Goal: Task Accomplishment & Management: Manage account settings

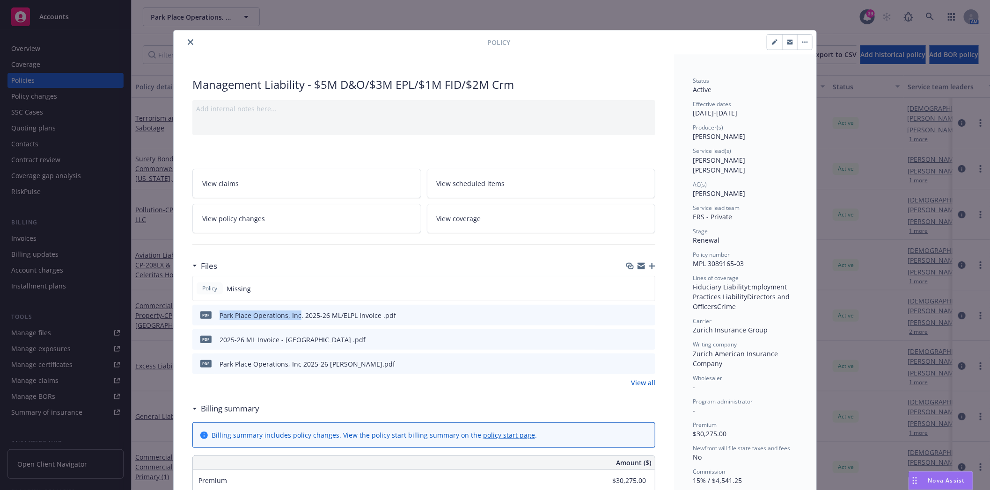
click at [188, 43] on icon "close" at bounding box center [191, 42] width 6 height 6
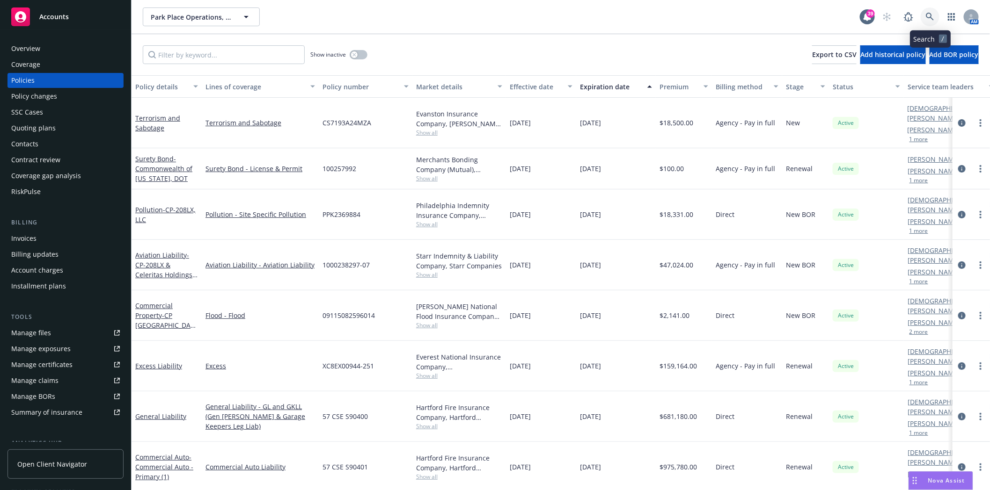
click at [932, 19] on icon at bounding box center [929, 17] width 8 height 8
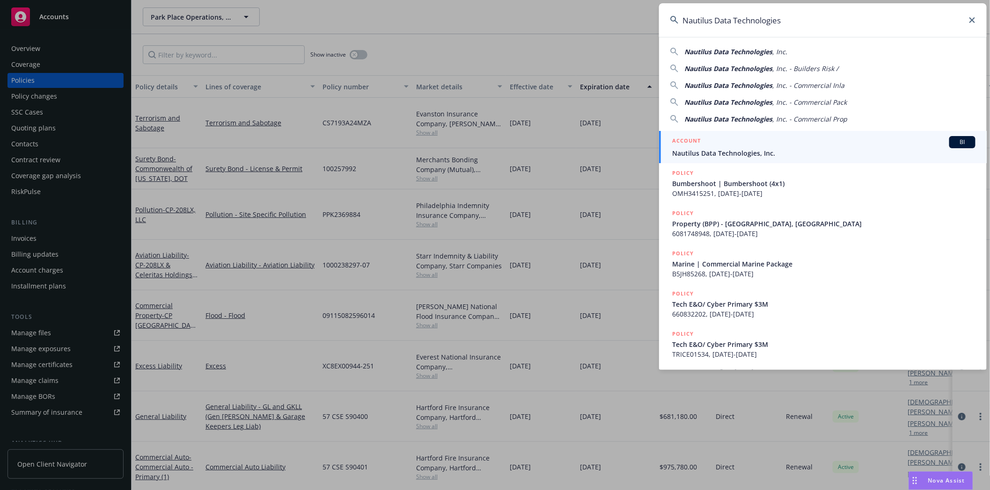
type input "Nautilus Data Technologies"
click at [708, 144] on div "ACCOUNT BI" at bounding box center [823, 142] width 303 height 12
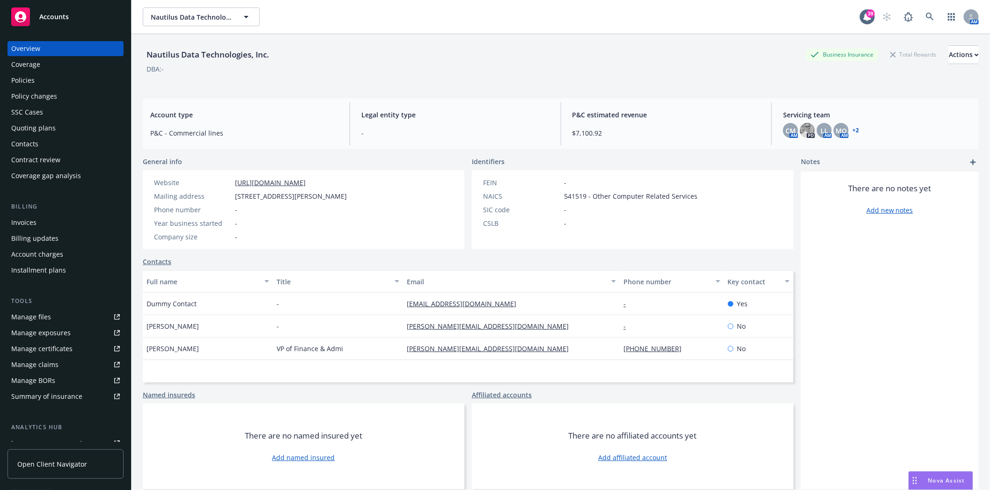
click at [30, 82] on div "Policies" at bounding box center [22, 80] width 23 height 15
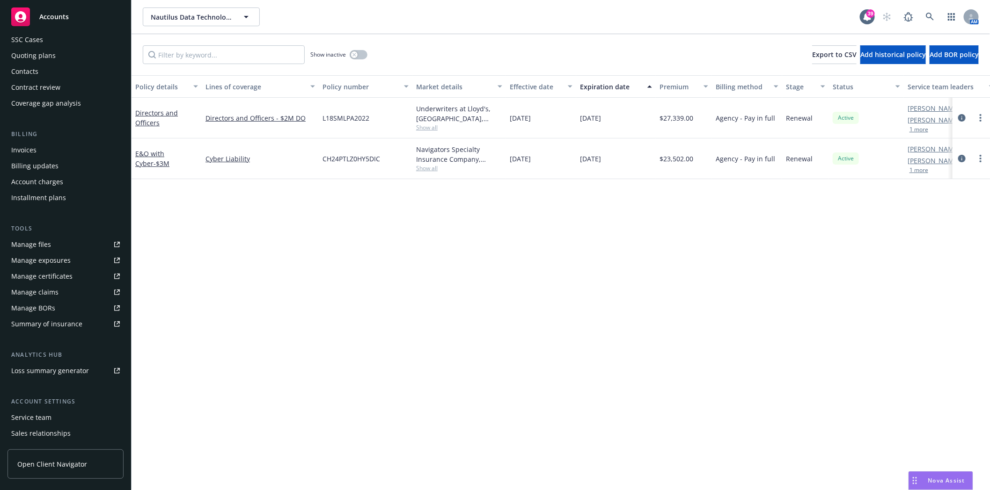
scroll to position [119, 0]
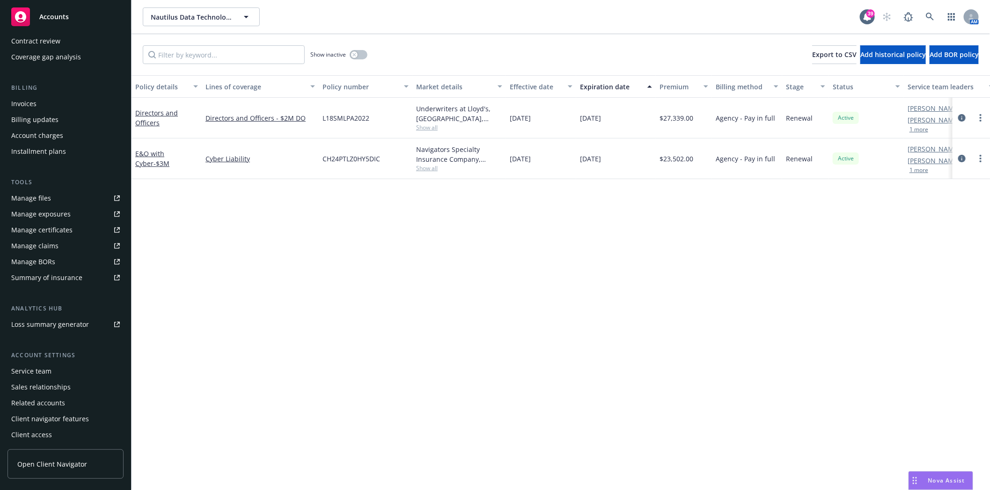
click at [34, 365] on div "Service team" at bounding box center [31, 371] width 40 height 15
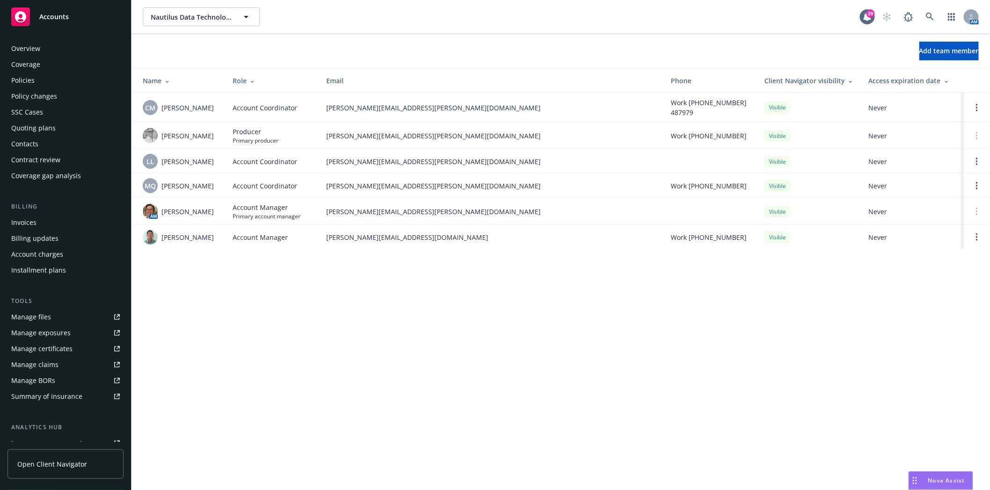
click at [30, 82] on div "Policies" at bounding box center [22, 80] width 23 height 15
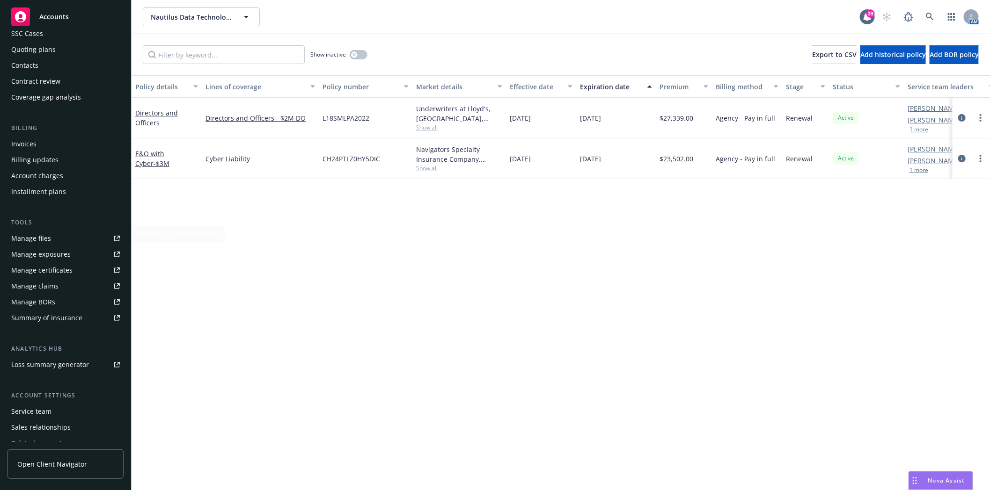
scroll to position [104, 0]
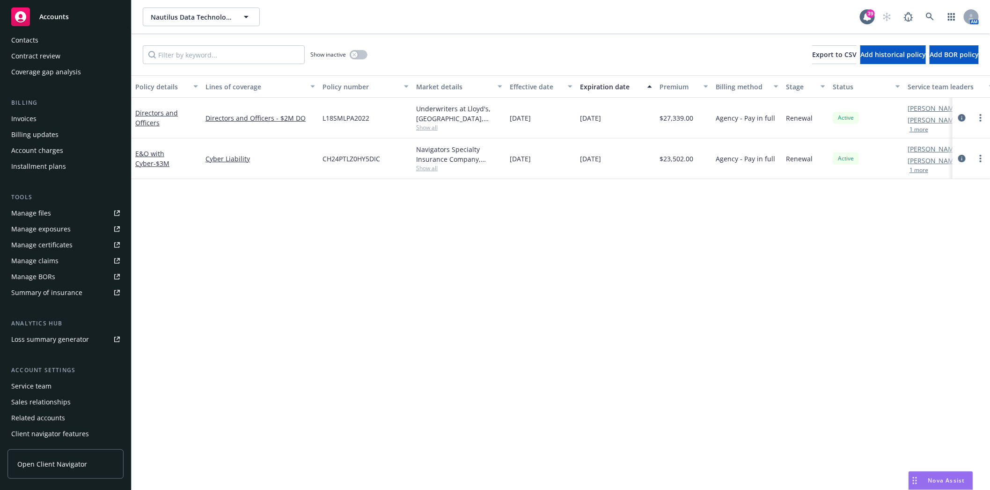
click at [38, 384] on div "Service team" at bounding box center [31, 386] width 40 height 15
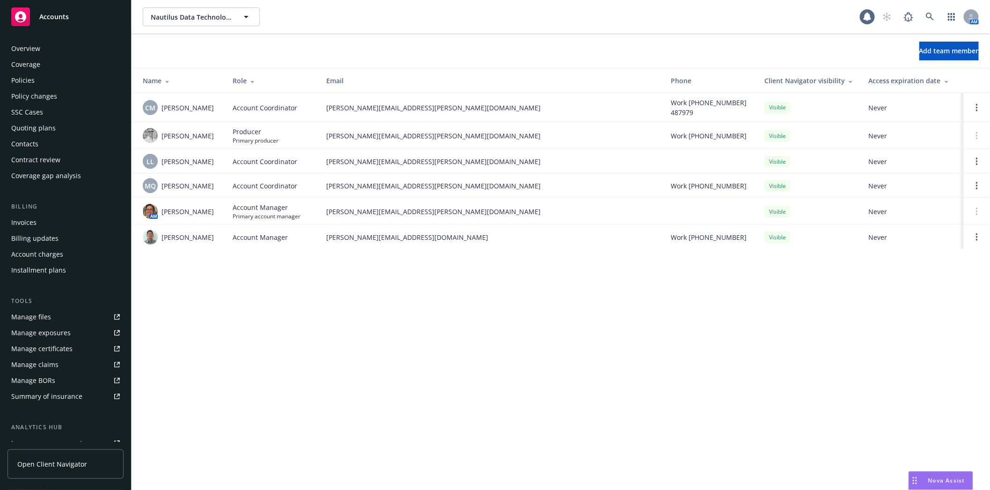
scroll to position [119, 0]
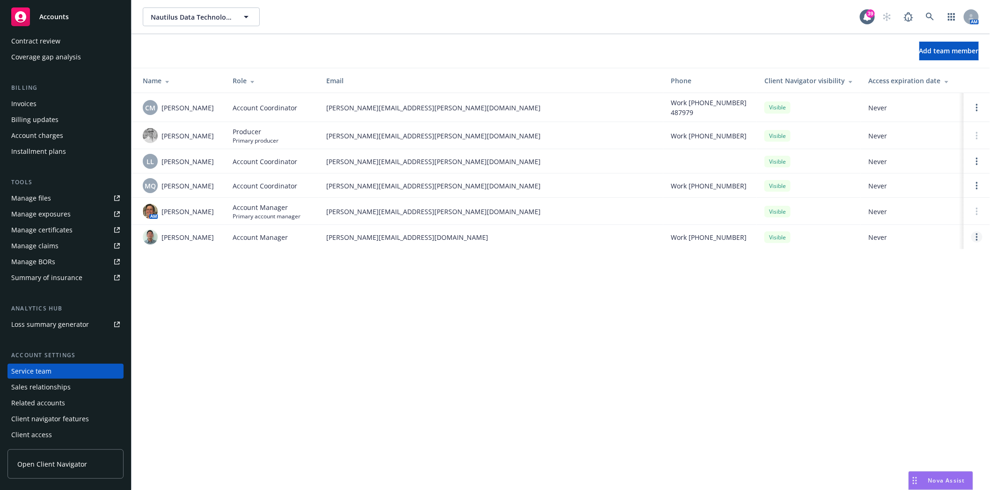
click at [973, 237] on link "Open options" at bounding box center [976, 237] width 11 height 11
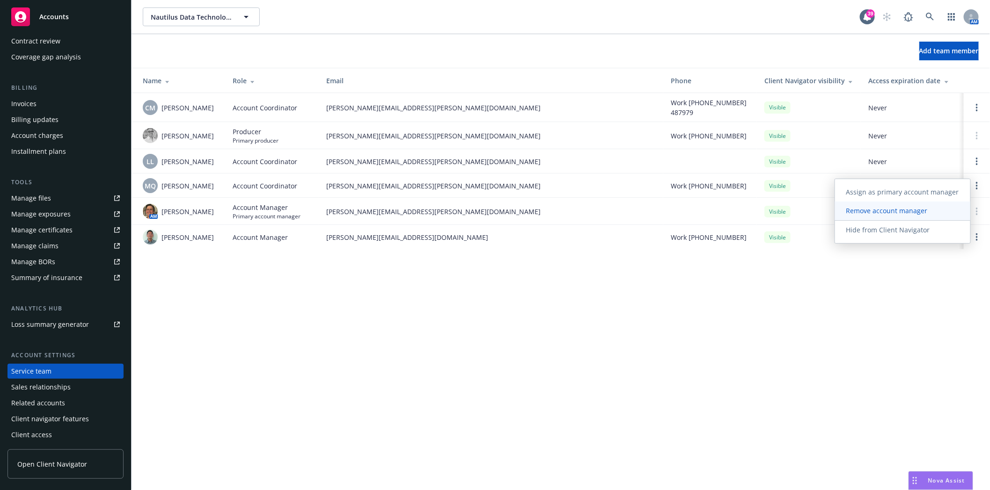
click at [873, 212] on span "Remove account manager" at bounding box center [887, 210] width 104 height 9
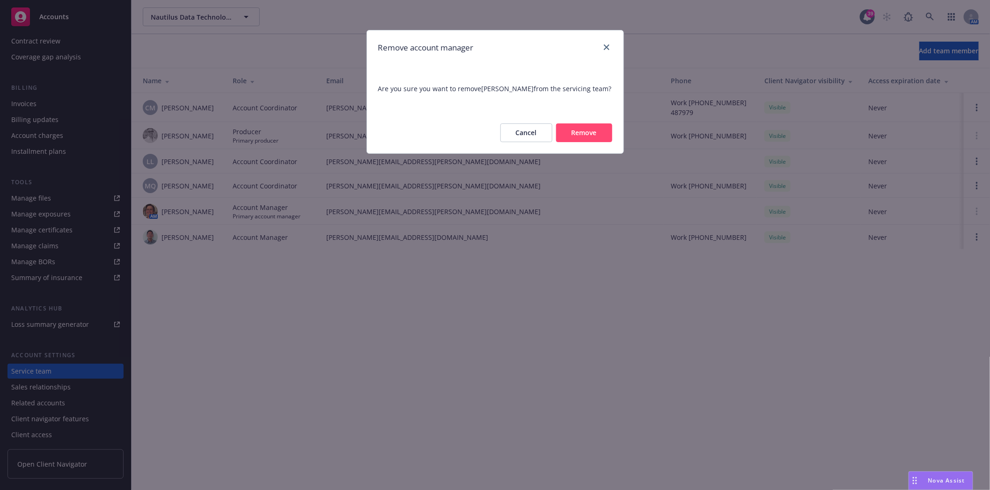
click at [595, 127] on button "Remove" at bounding box center [584, 133] width 56 height 19
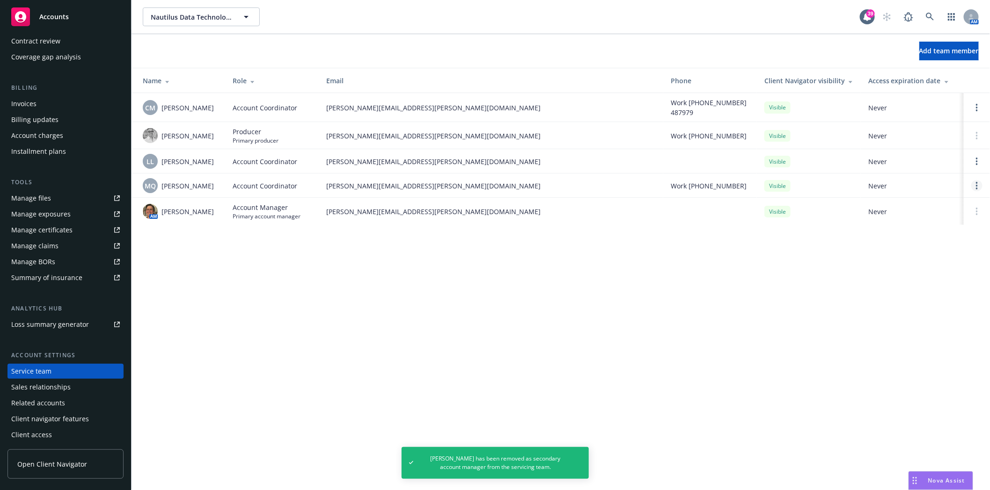
click at [975, 180] on link "Open options" at bounding box center [976, 185] width 11 height 11
click at [907, 160] on span "Remove account coordinator" at bounding box center [914, 159] width 112 height 9
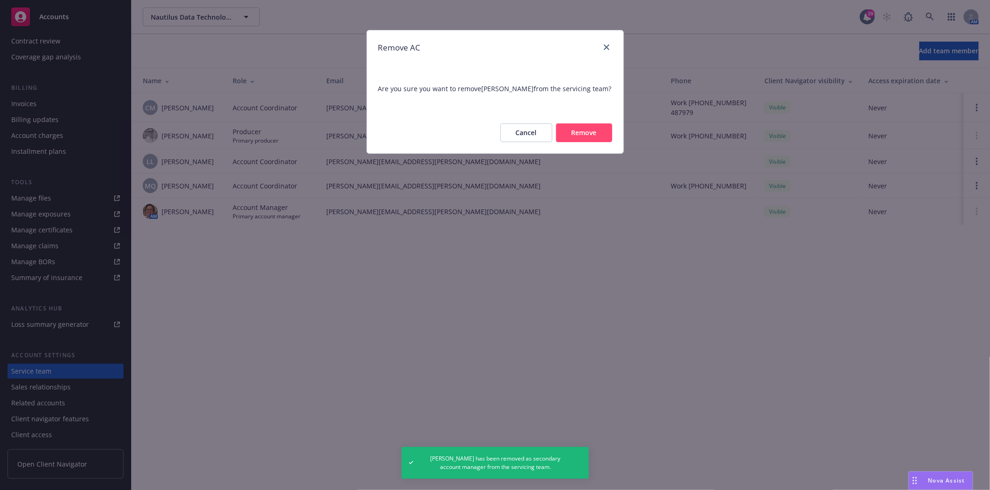
click at [596, 134] on button "Remove" at bounding box center [584, 133] width 56 height 19
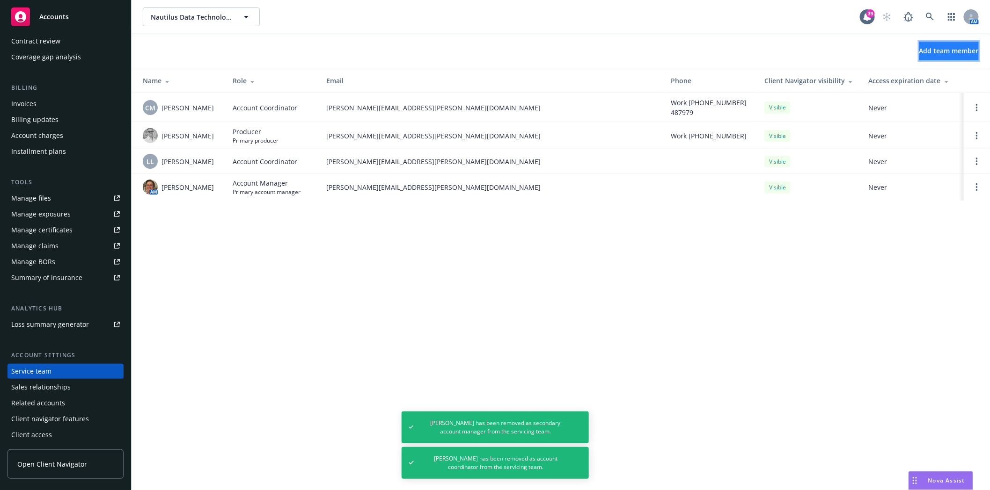
click at [919, 53] on span "Add team member" at bounding box center [948, 50] width 59 height 9
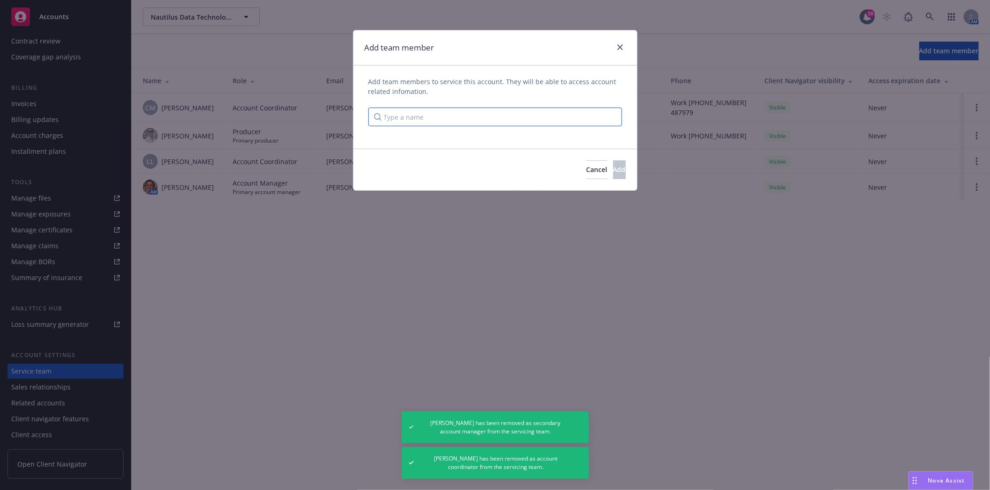
click at [522, 123] on input "Type a name" at bounding box center [495, 117] width 254 height 19
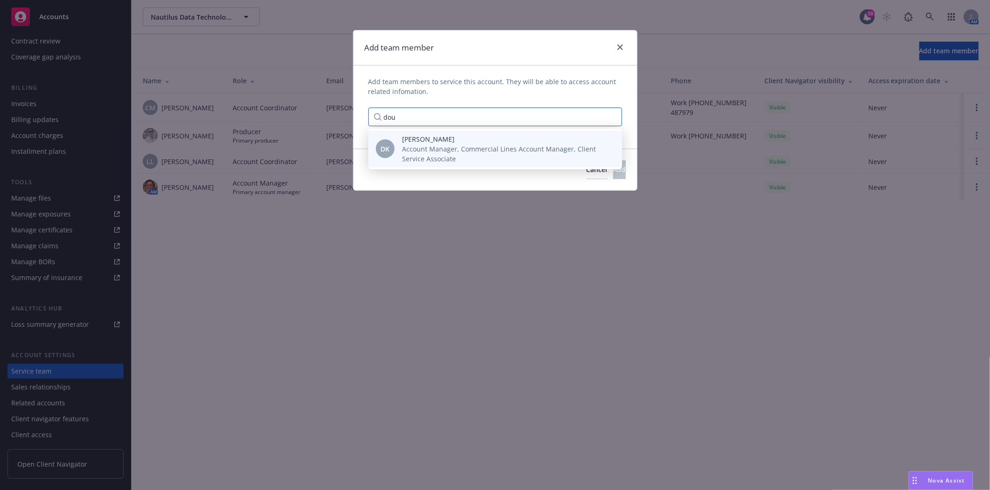
type input "dou"
click at [482, 137] on span "Doug Keidel" at bounding box center [504, 139] width 205 height 10
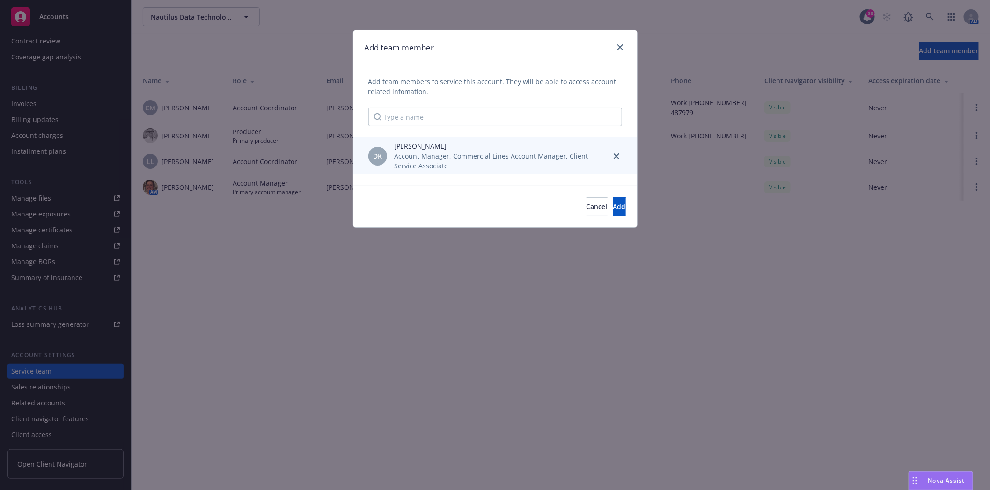
click at [422, 148] on span "Doug Keidel" at bounding box center [498, 146] width 209 height 10
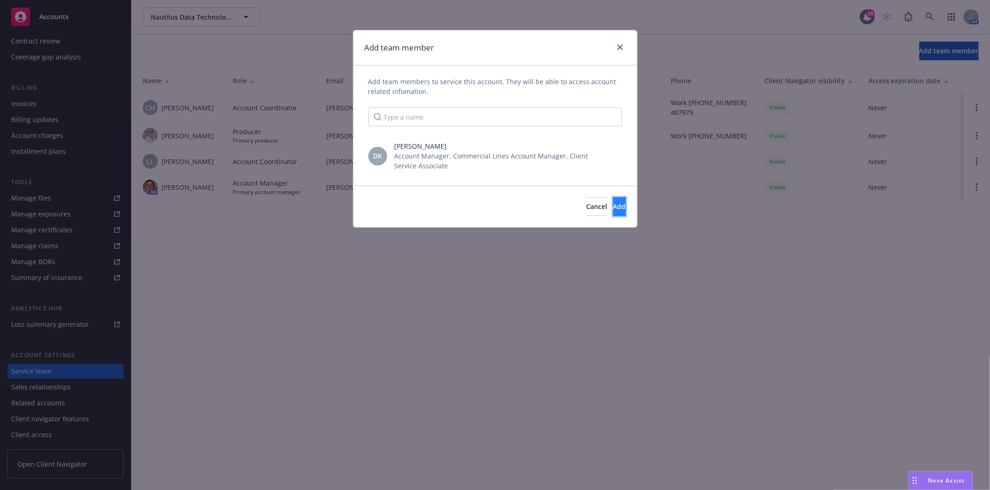
click at [613, 205] on span "Add" at bounding box center [619, 206] width 13 height 9
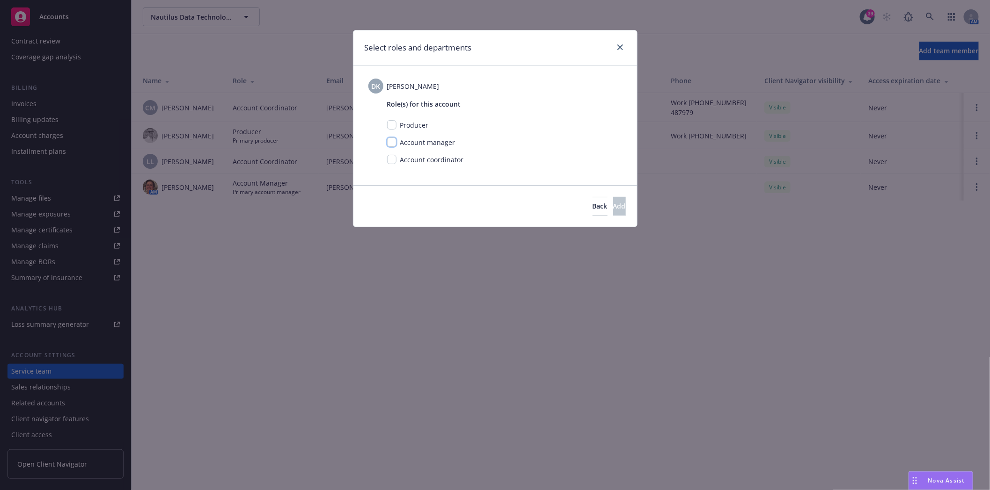
click at [395, 142] on input "checkbox" at bounding box center [391, 142] width 9 height 9
checkbox input "true"
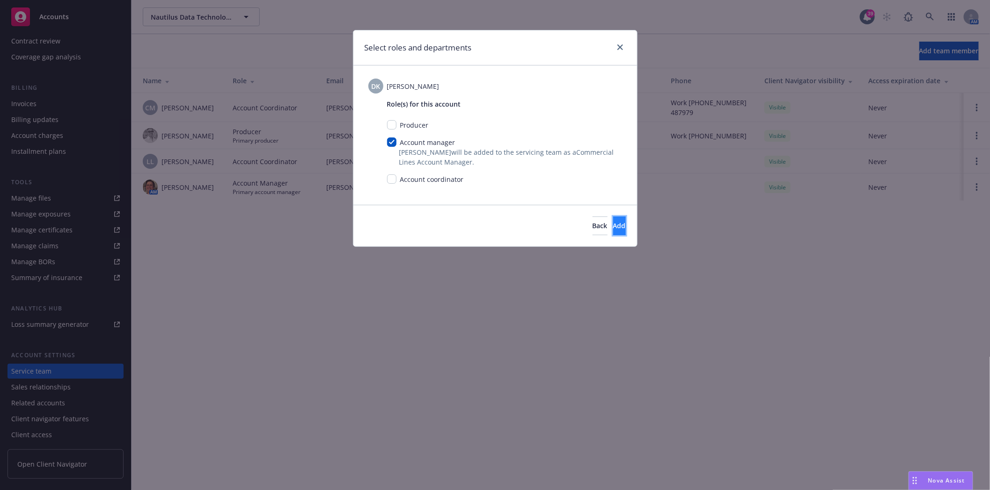
click at [613, 223] on span "Add" at bounding box center [619, 225] width 13 height 9
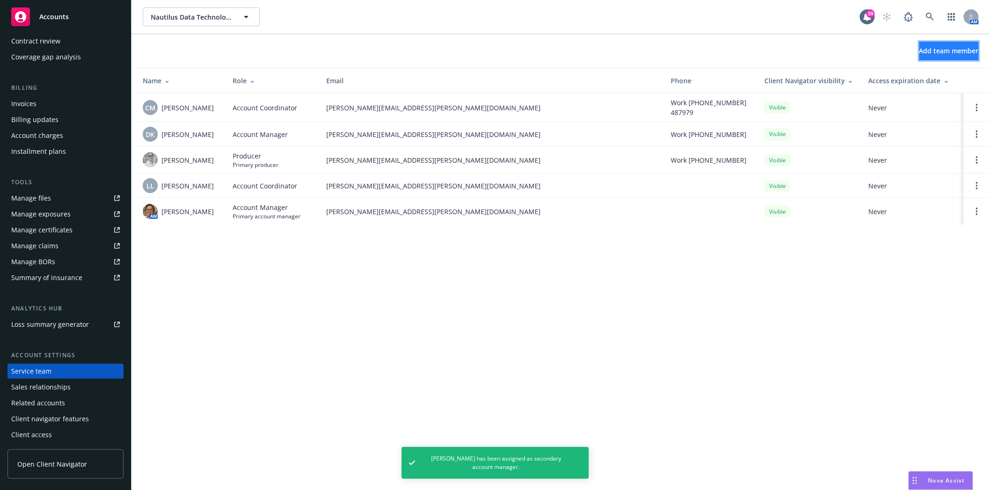
click at [919, 53] on span "Add team member" at bounding box center [948, 50] width 59 height 9
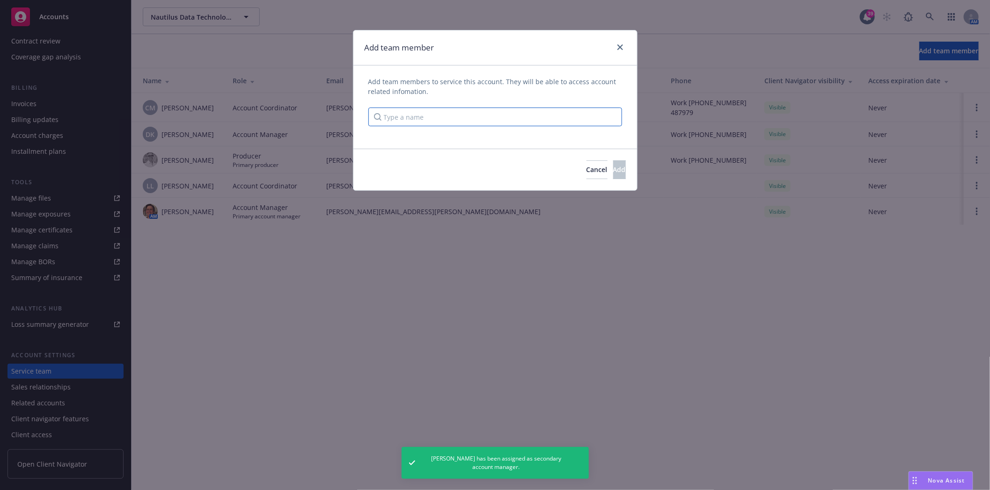
click at [450, 113] on input "Type a name" at bounding box center [495, 117] width 254 height 19
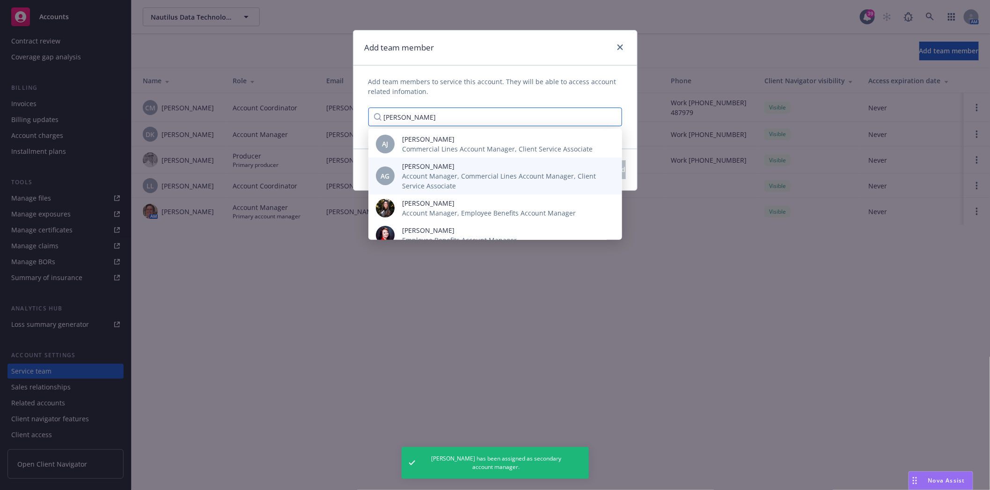
type input "ann"
click at [433, 161] on span "Anna Guard" at bounding box center [504, 166] width 205 height 10
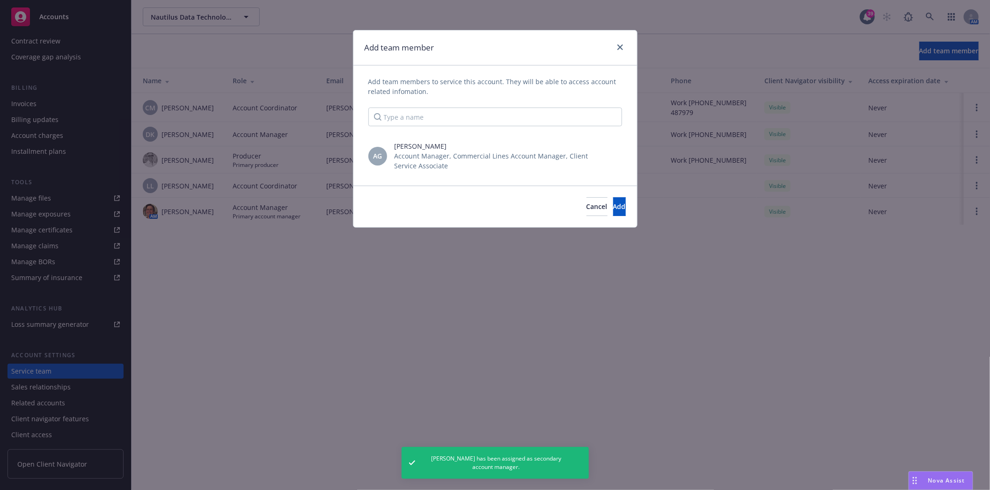
scroll to position [0, 0]
click at [517, 149] on span "Anna Guard" at bounding box center [498, 146] width 209 height 10
click at [613, 206] on span "Add" at bounding box center [619, 206] width 13 height 9
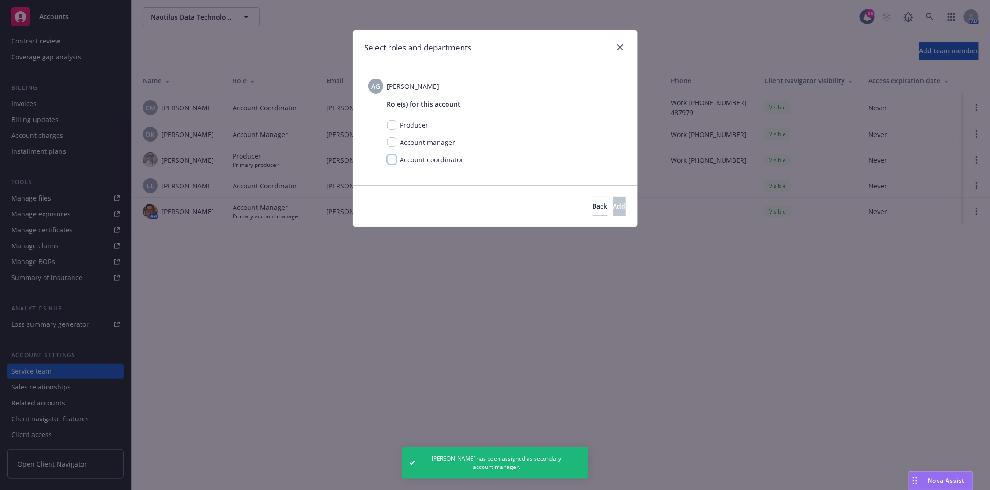
click at [396, 160] on input "checkbox" at bounding box center [391, 159] width 9 height 9
checkbox input "true"
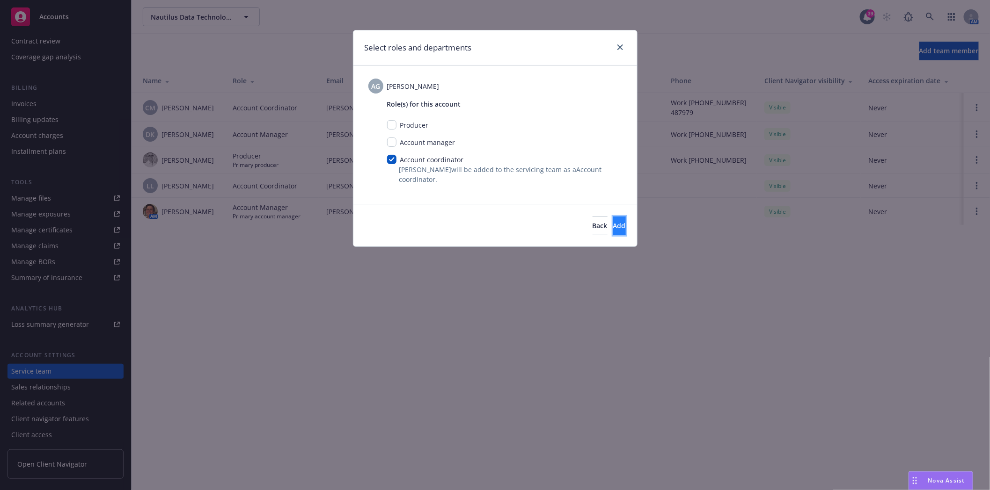
click at [613, 228] on button "Add" at bounding box center [619, 226] width 13 height 19
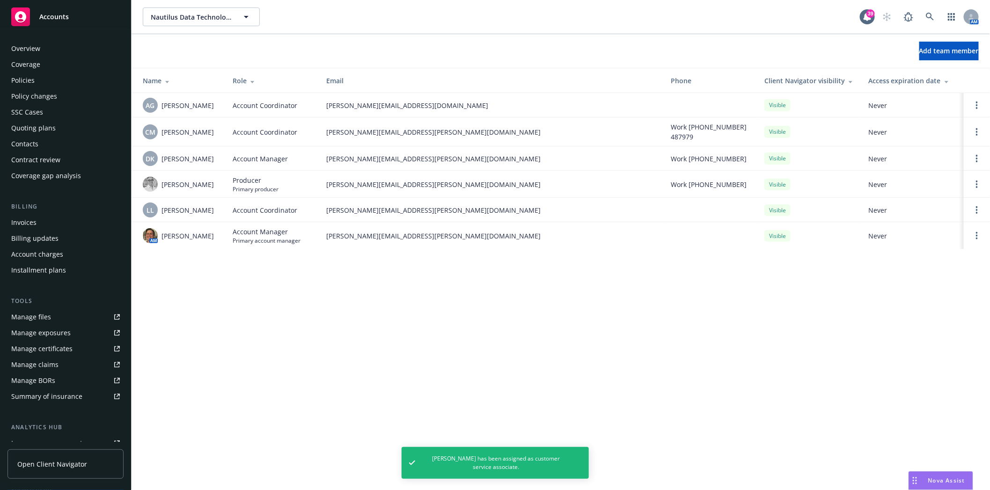
click at [39, 82] on div "Policies" at bounding box center [65, 80] width 109 height 15
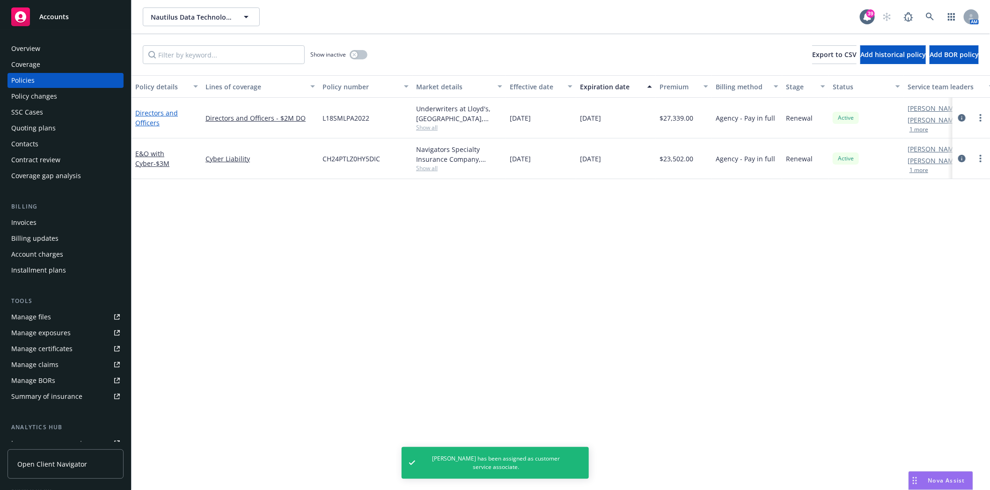
click at [167, 111] on link "Directors and Officers" at bounding box center [156, 118] width 43 height 19
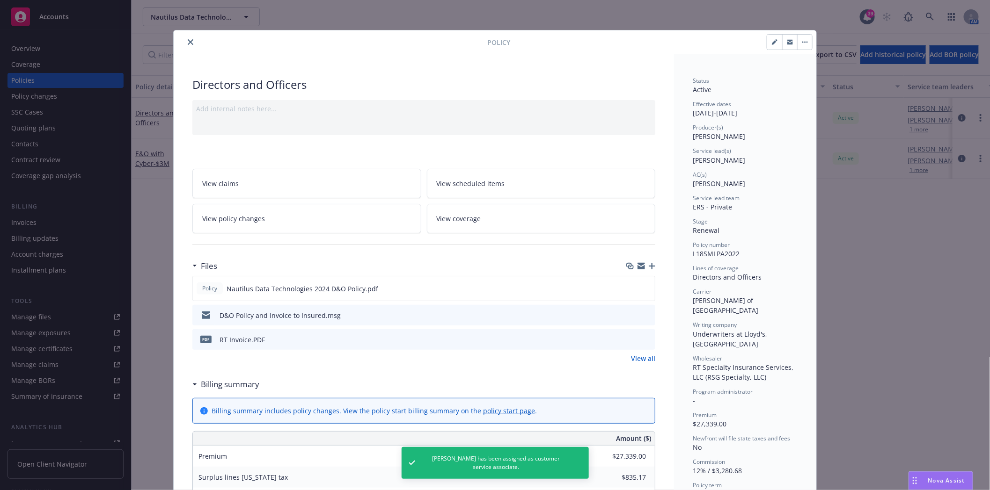
click at [767, 44] on button "button" at bounding box center [774, 42] width 15 height 15
select select "RENEWAL"
select select "12"
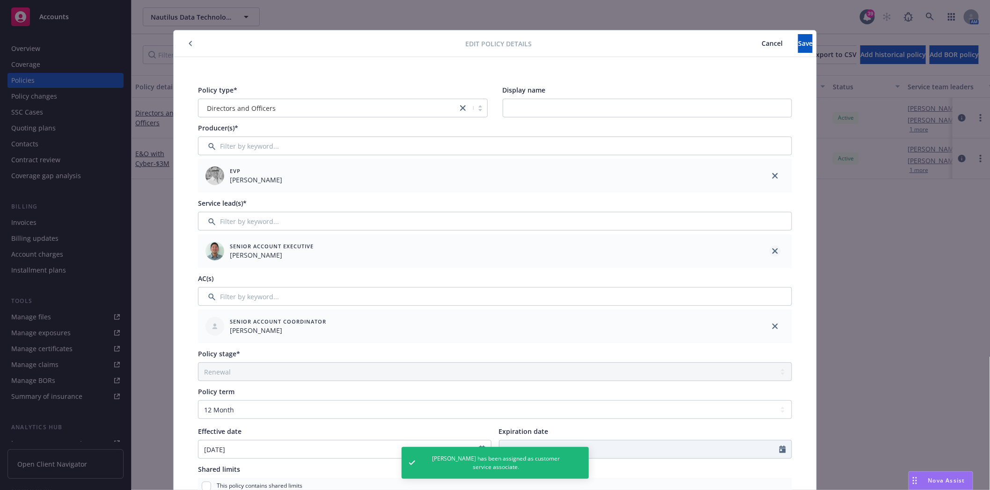
click at [774, 249] on link "close" at bounding box center [774, 251] width 11 height 11
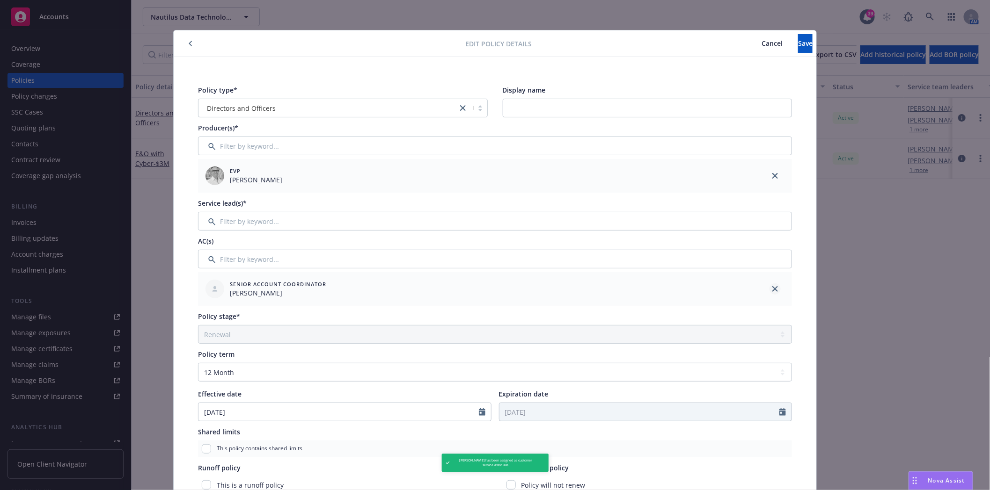
click at [772, 289] on icon "close" at bounding box center [775, 289] width 6 height 6
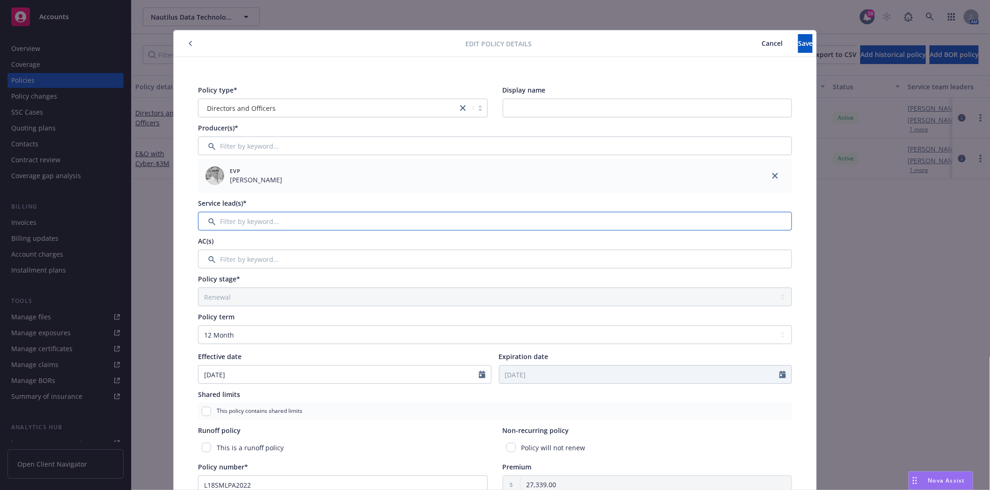
click at [265, 214] on input "Filter by keyword..." at bounding box center [495, 221] width 594 height 19
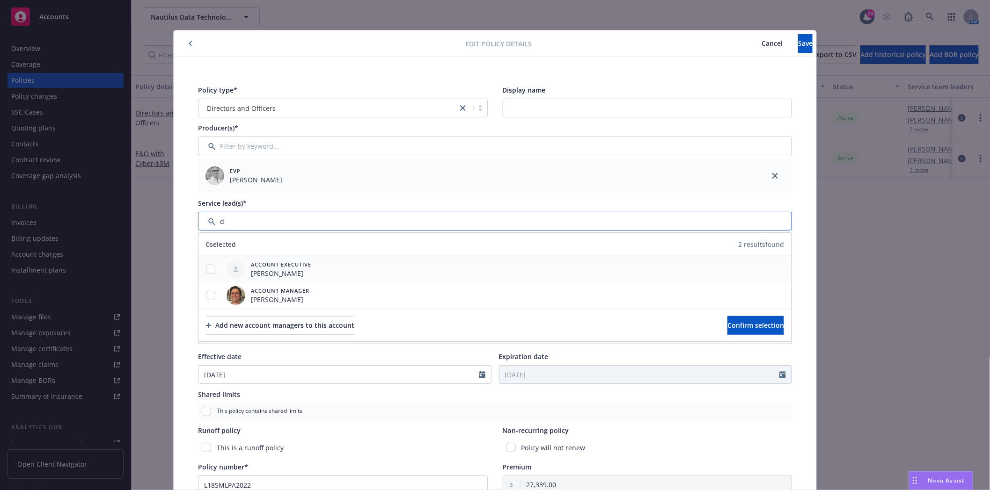
type input "d"
click at [206, 271] on input "checkbox" at bounding box center [210, 269] width 9 height 9
checkbox input "true"
click at [727, 322] on span "Confirm selection" at bounding box center [755, 325] width 57 height 9
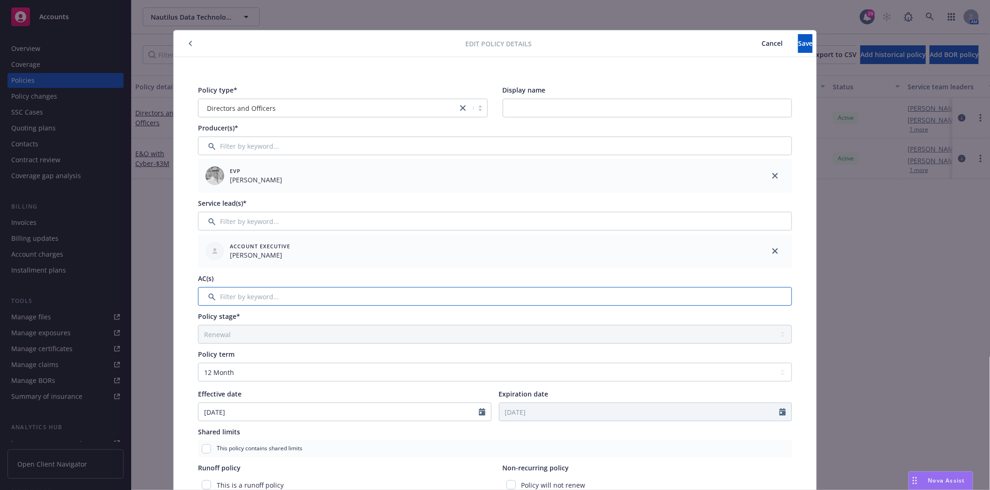
click at [313, 296] on input "Filter by keyword..." at bounding box center [495, 296] width 594 height 19
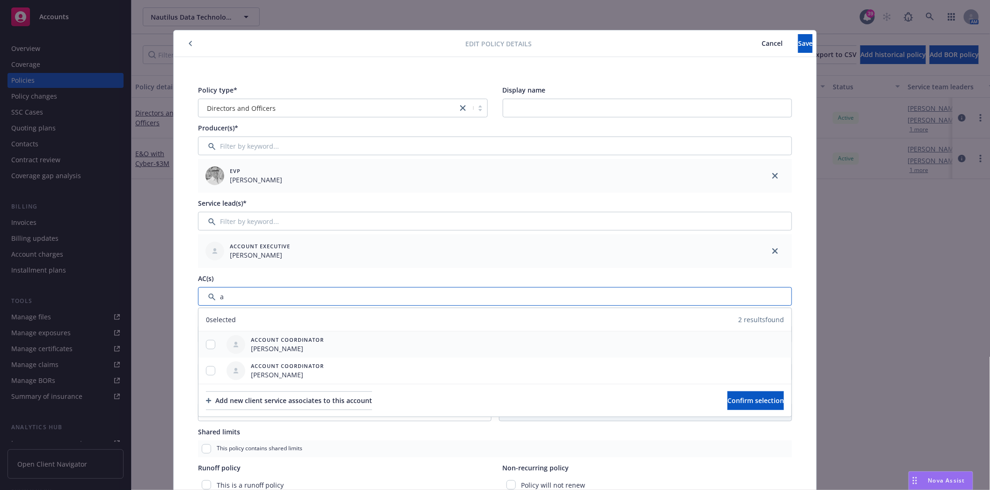
type input "a"
click at [206, 343] on input "checkbox" at bounding box center [210, 344] width 9 height 9
checkbox input "true"
click at [742, 400] on span "Confirm selection" at bounding box center [755, 400] width 57 height 9
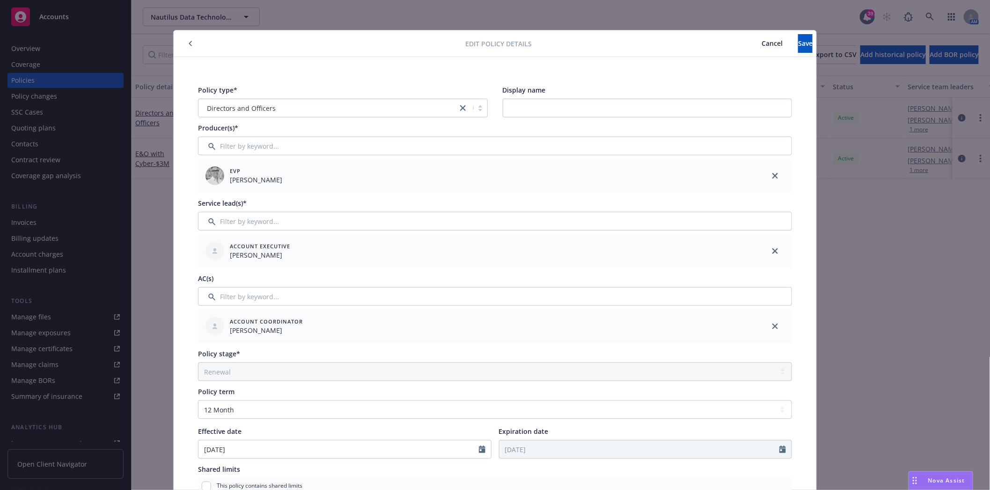
click at [782, 56] on div "Edit policy details Cancel Save" at bounding box center [495, 43] width 642 height 27
click at [798, 51] on button "Save" at bounding box center [805, 43] width 15 height 19
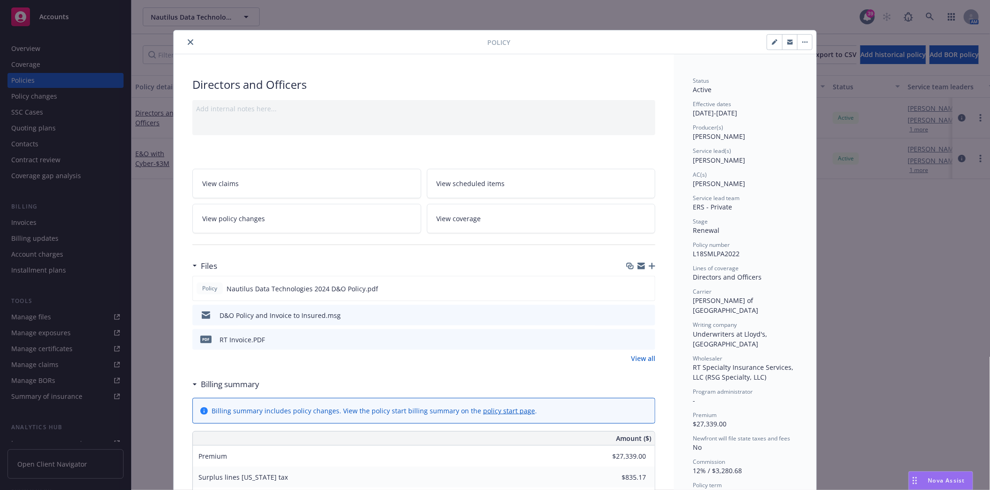
click at [188, 43] on icon "close" at bounding box center [191, 42] width 6 height 6
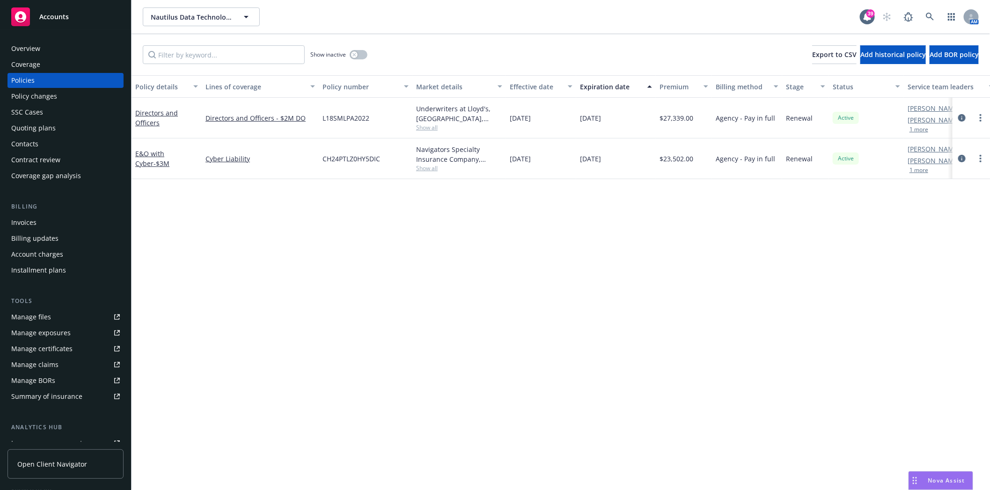
click at [39, 128] on div "Quoting plans" at bounding box center [33, 128] width 44 height 15
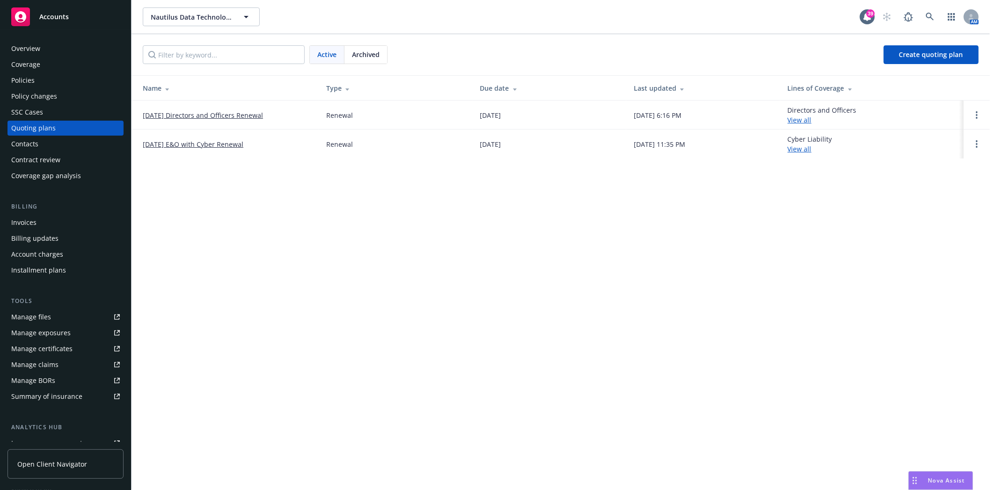
click at [168, 114] on link "[DATE] Directors and Officers Renewal" at bounding box center [203, 115] width 120 height 10
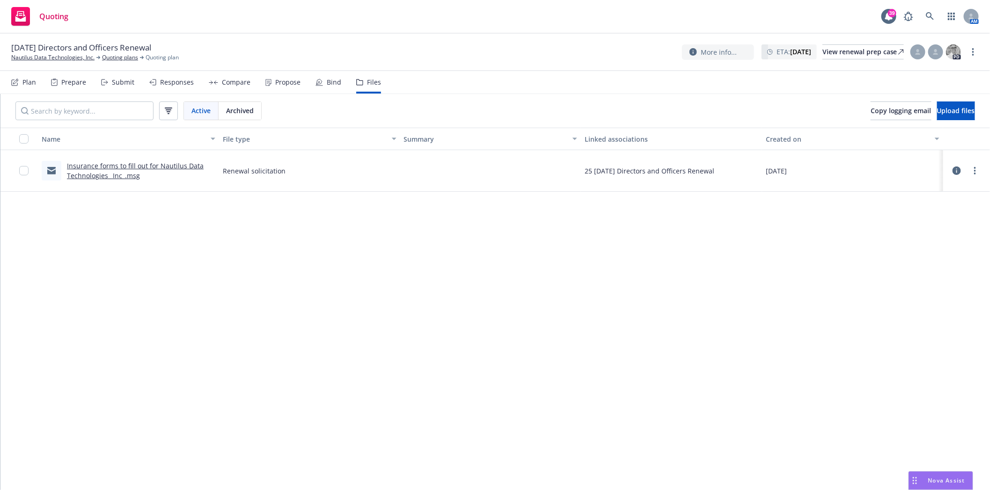
click at [110, 165] on link "Insurance forms to fill out for Nautilus Data Technologies_ Inc_.msg" at bounding box center [135, 170] width 137 height 19
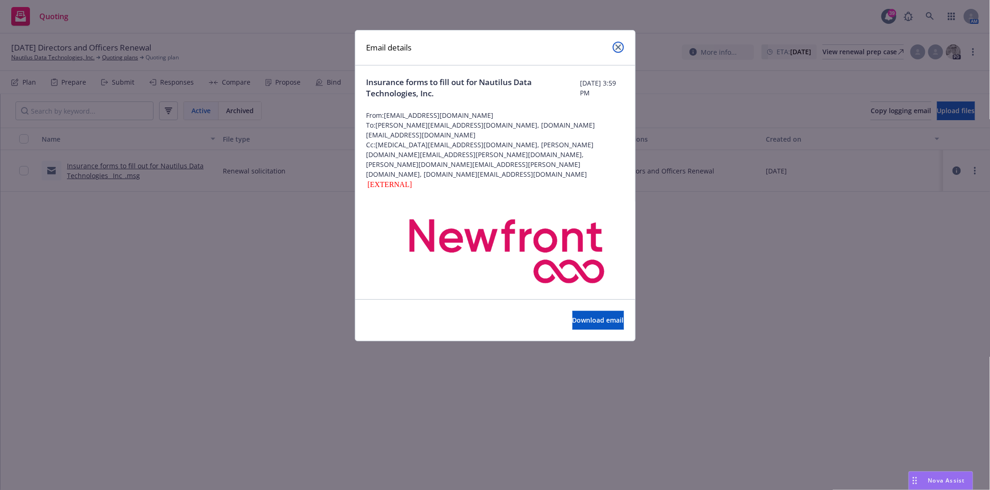
click at [616, 49] on icon "close" at bounding box center [618, 47] width 6 height 6
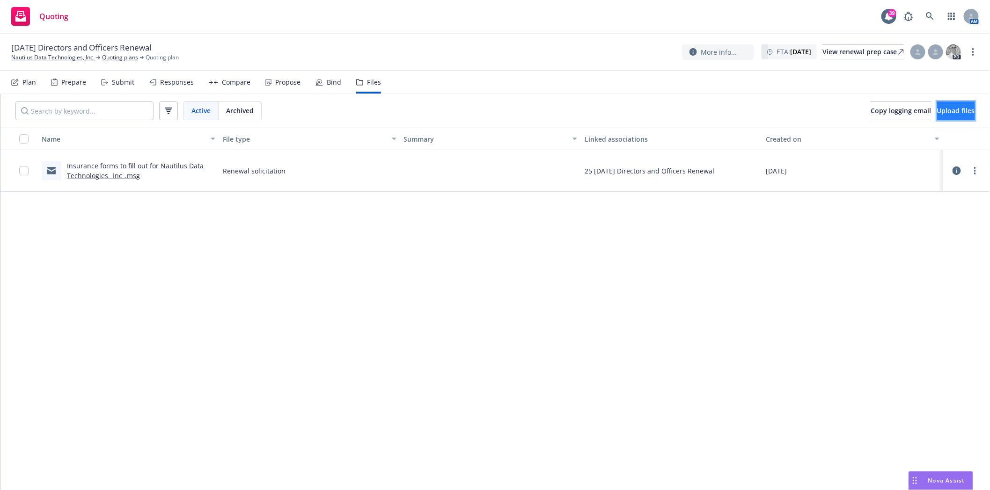
click at [941, 109] on span "Upload files" at bounding box center [956, 110] width 38 height 9
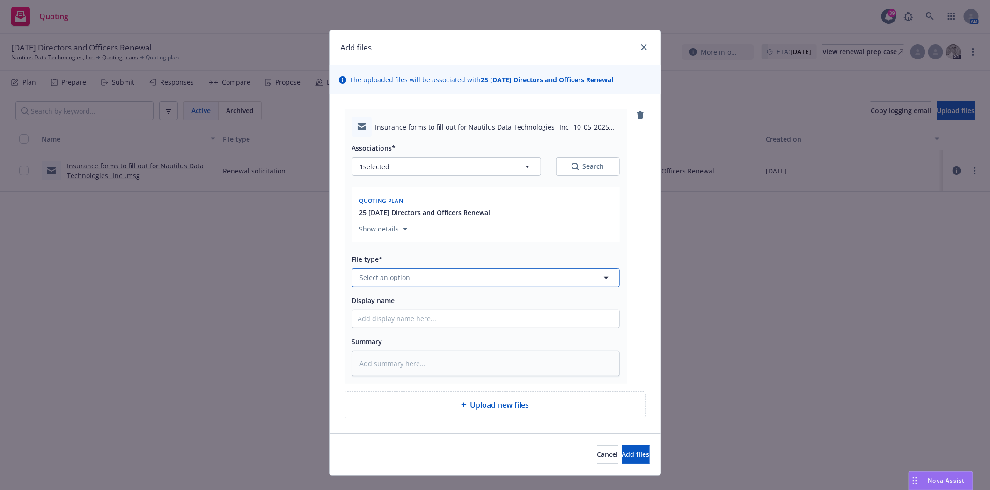
click at [434, 276] on button "Select an option" at bounding box center [486, 278] width 268 height 19
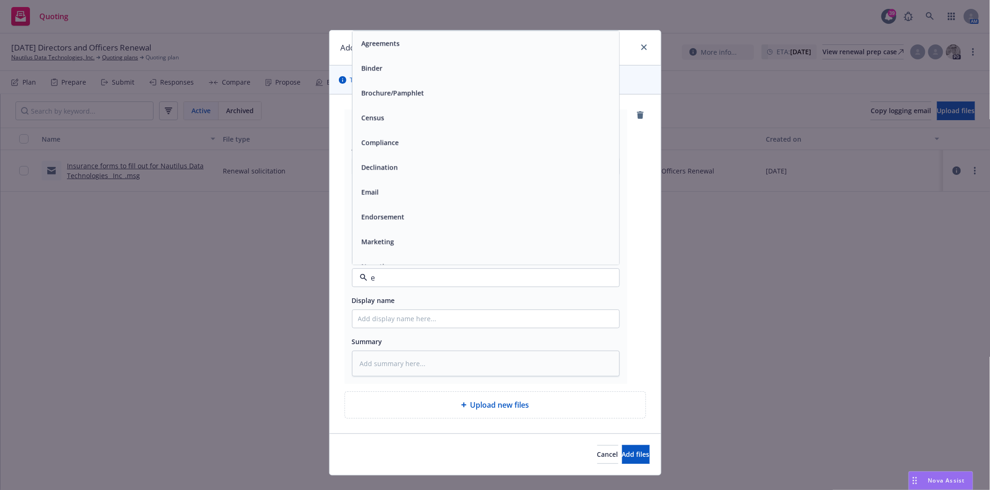
type input "em"
click at [386, 68] on div "Email" at bounding box center [485, 68] width 255 height 14
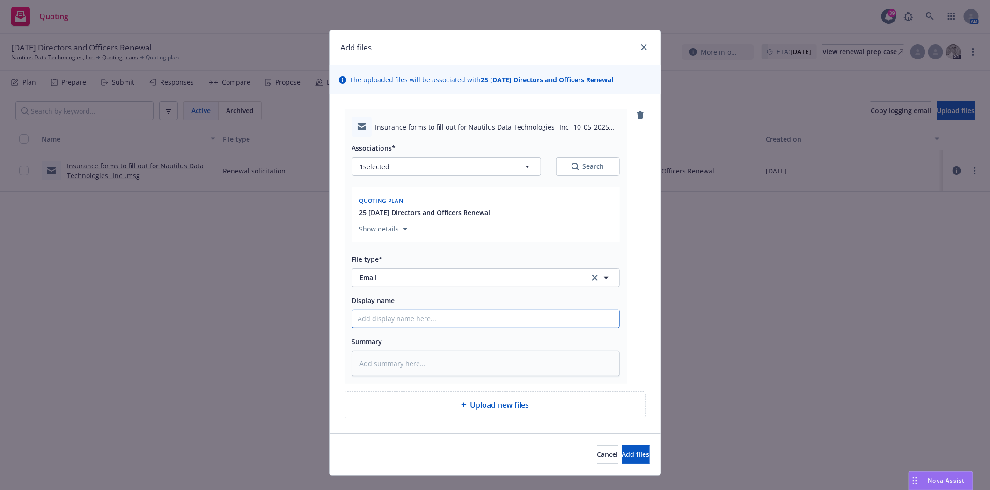
click at [373, 316] on input "Display name" at bounding box center [485, 319] width 267 height 18
type textarea "x"
type input "R"
type textarea "x"
type input "Re"
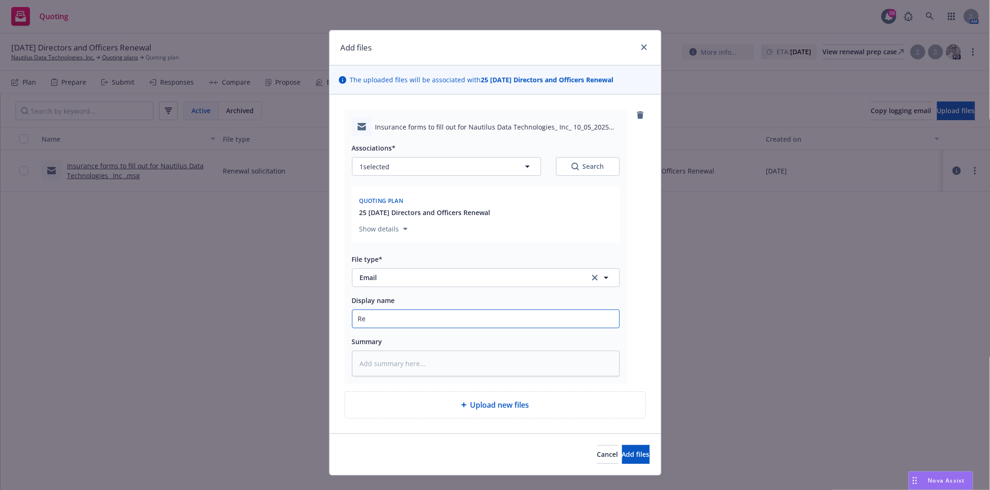
type textarea "x"
type input "Ren"
type textarea "x"
type input "[PERSON_NAME]"
type textarea "x"
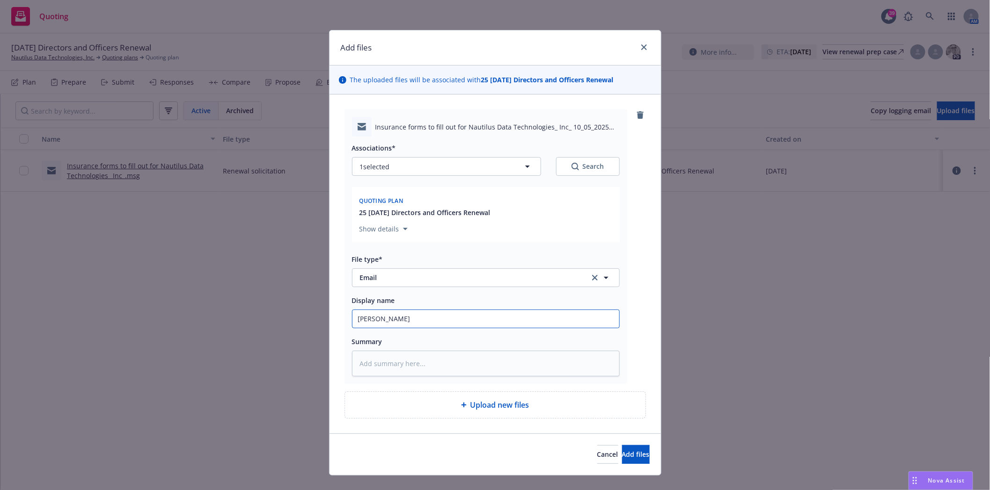
type input "Renew"
type textarea "x"
type input "Renewa"
type textarea "x"
type input "Renewal"
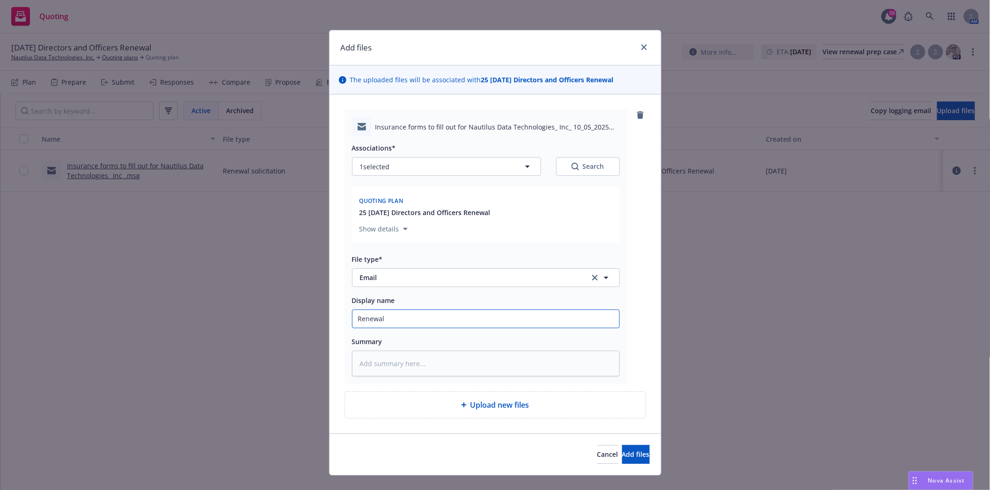
type textarea "x"
type input "Renewal"
type textarea "x"
type input "Renewal f"
type textarea "x"
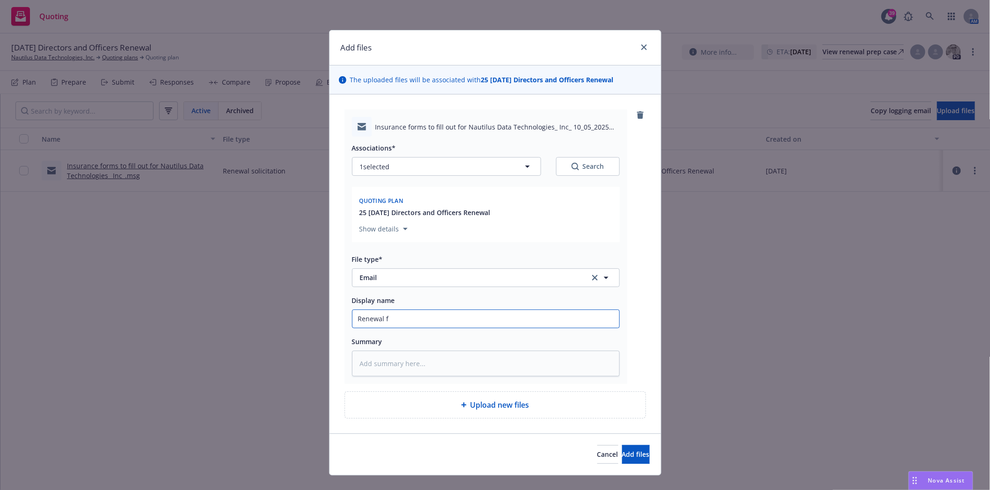
type input "Renewal fo"
type textarea "x"
type input "Renewal fol"
type textarea "x"
type input "Renewal foll"
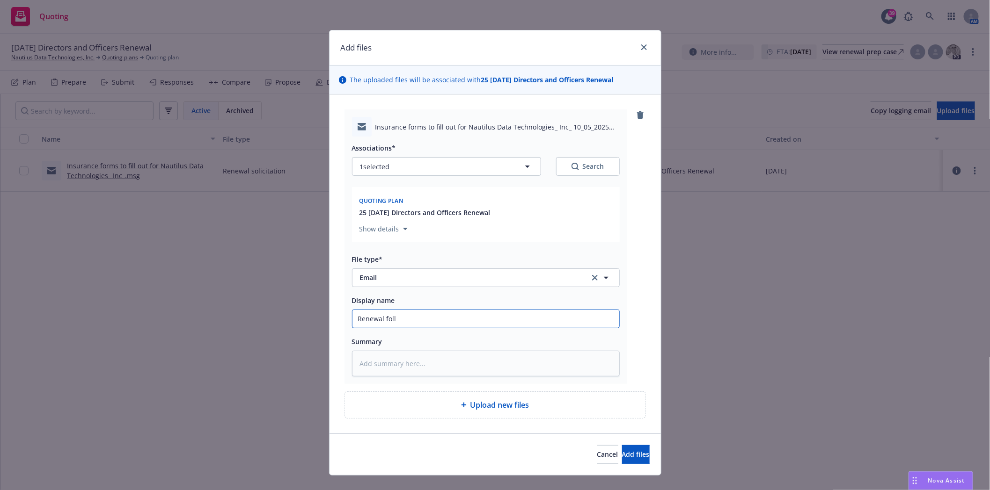
type textarea "x"
type input "Renewal follo"
type textarea "x"
type input "Renewal follow"
type textarea "x"
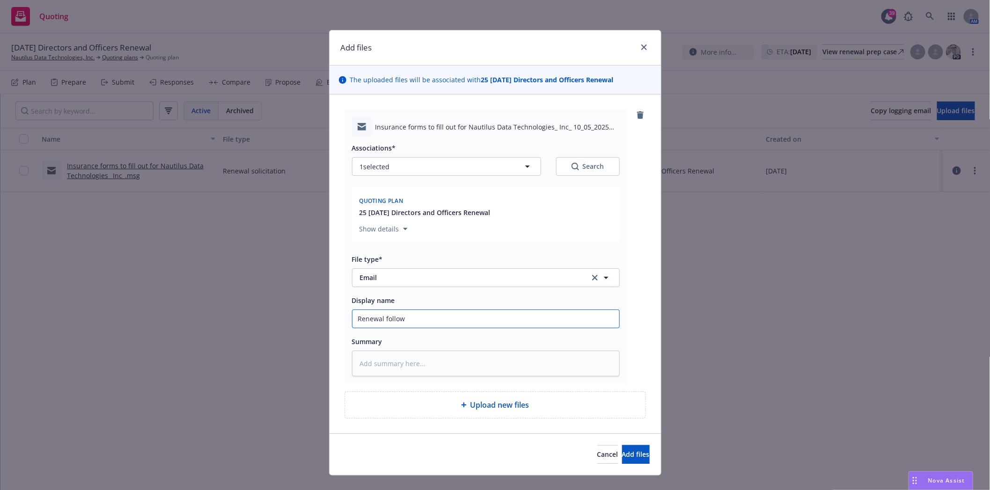
type input "Renewal followu"
type textarea "x"
type input "Renewal followup"
type textarea "x"
type input "Renewal followup"
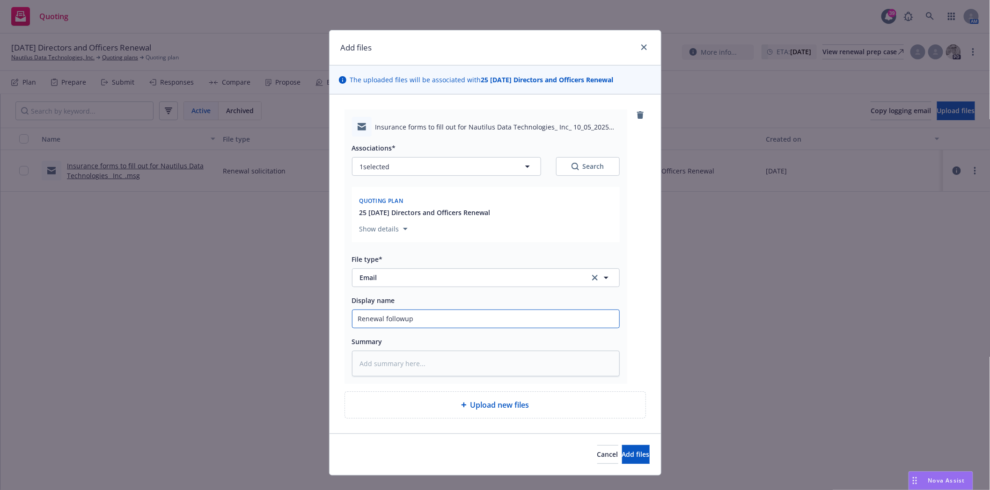
type textarea "x"
type input "Renewal followup"
type textarea "x"
type input "Renewal followu"
type textarea "x"
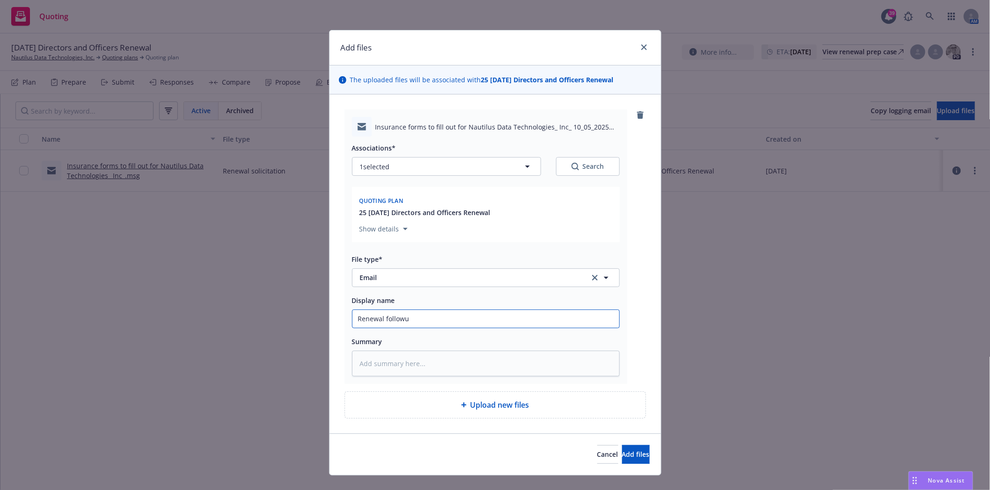
type input "Renewal follow"
type textarea "x"
type input "Renewal follow"
type textarea "x"
type input "Renewal follow u"
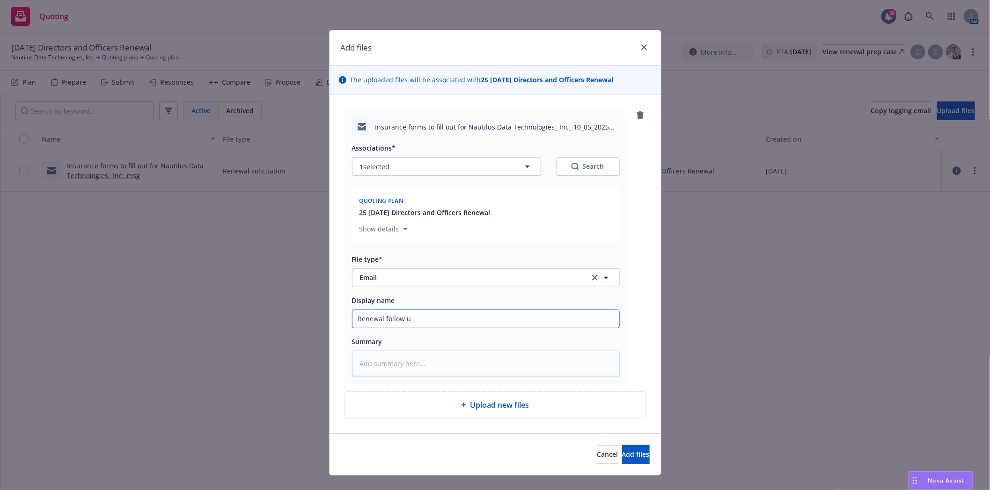
type textarea "x"
type input "Renewal follow up"
type textarea "x"
type input "Renewal follow up"
type textarea "x"
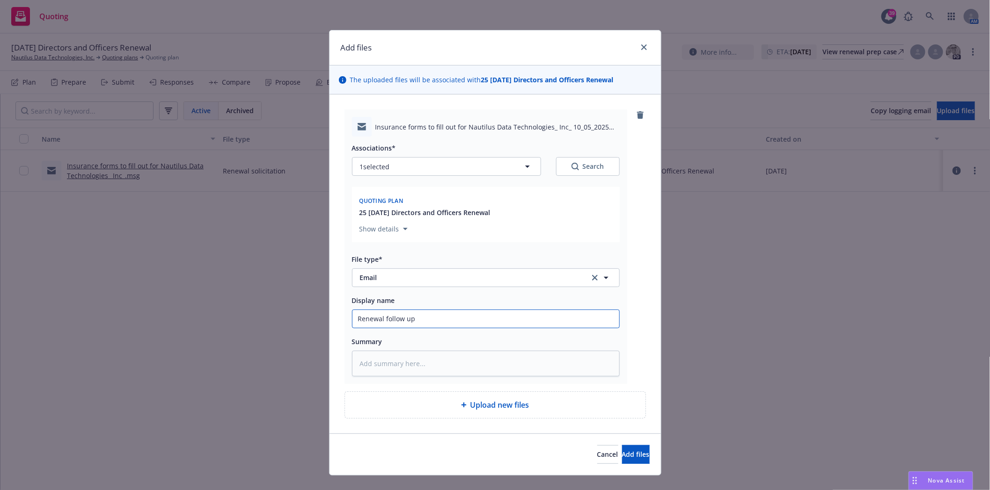
type input "Renewal follow up h"
type textarea "x"
type input "Renewal follow up ha"
type textarea "x"
type input "Renewal follow up han"
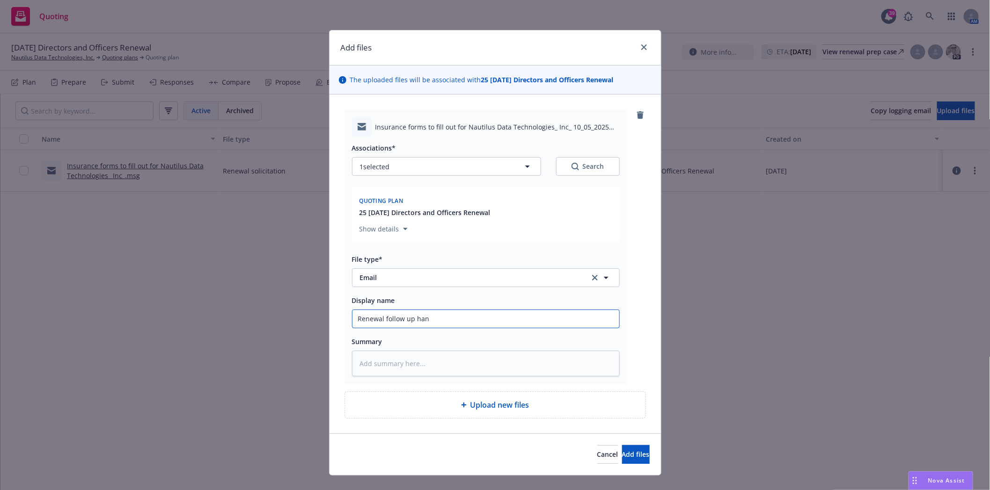
type textarea "x"
type input "Renewal follow up hand"
type textarea "x"
type input "Renewal follow up hando"
type textarea "x"
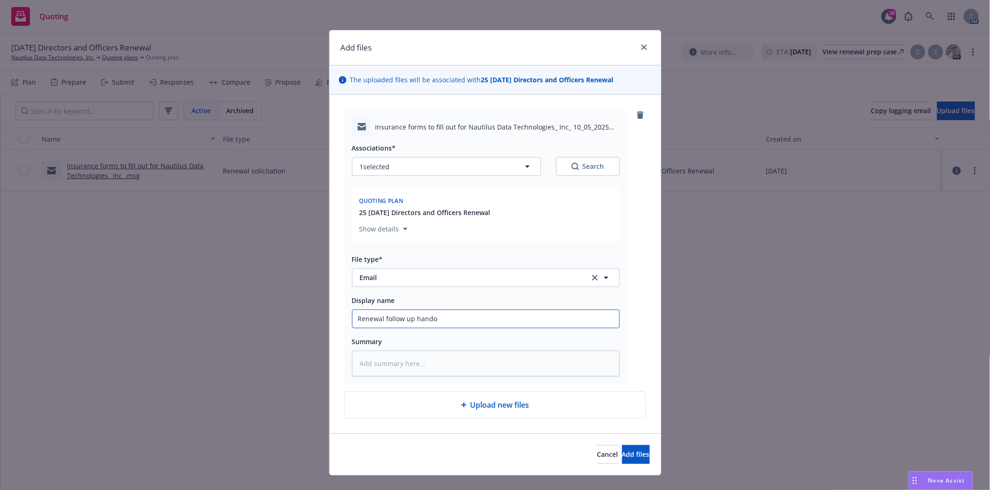
type input "Renewal follow up handof"
type textarea "x"
type input "Renewal follow up handoff"
type textarea "x"
type input "Renewal follow up handoff"
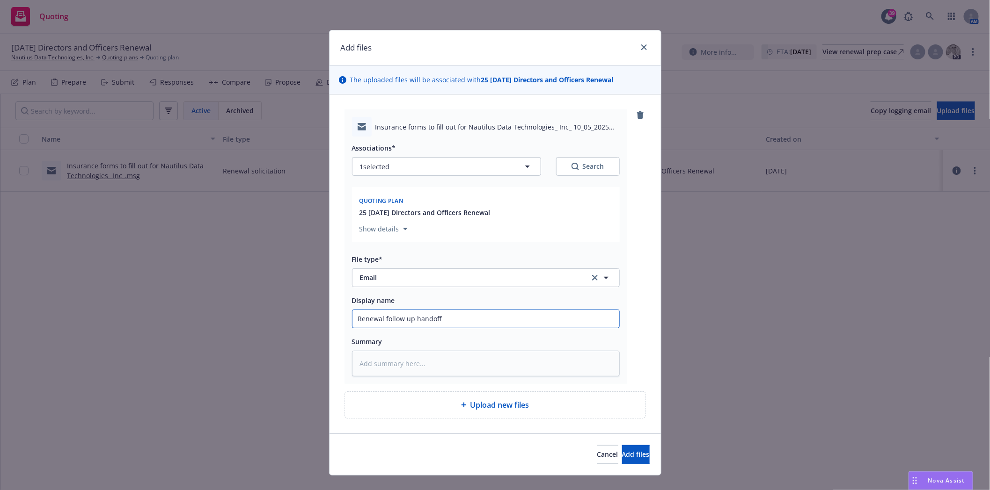
type textarea "x"
type input "Renewal follow up handoff t"
type textarea "x"
type input "Renewal follow up handoff to"
type textarea "x"
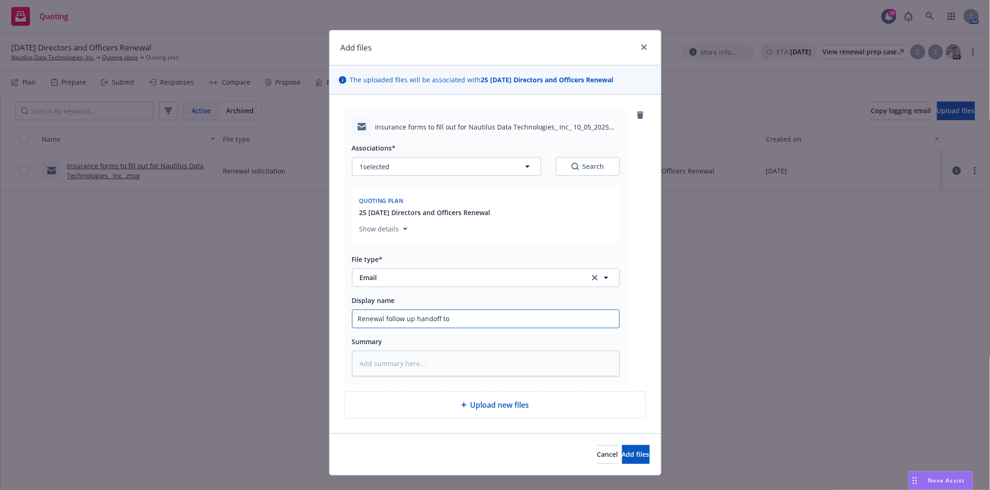
type input "Renewal follow up handoff to"
type textarea "x"
type input "Renewal follow up handoff to A"
type textarea "x"
type input "Renewal follow up handoff to An"
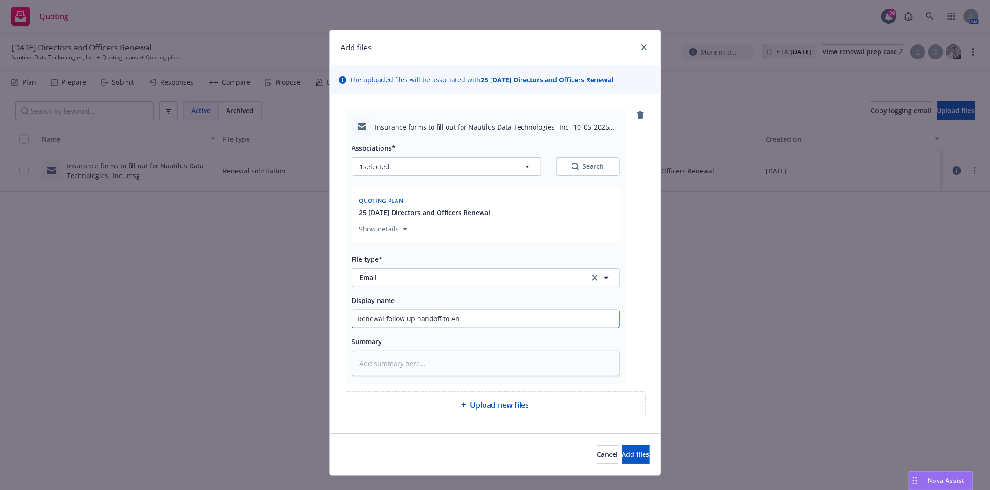
type textarea "x"
type input "Renewal follow up handoff to [PERSON_NAME]"
type textarea "x"
type input "Renewal follow up handoff to [PERSON_NAME]"
click at [628, 457] on span "Add files" at bounding box center [636, 454] width 28 height 9
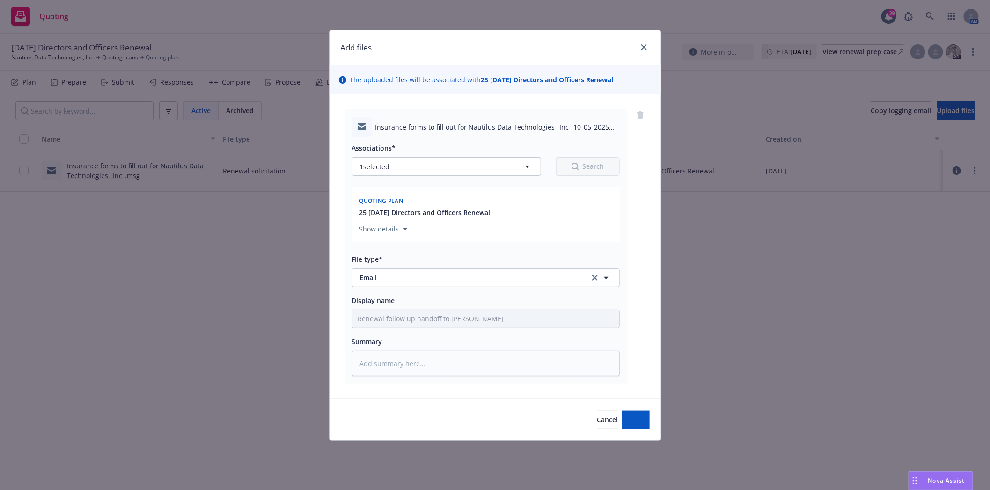
type textarea "x"
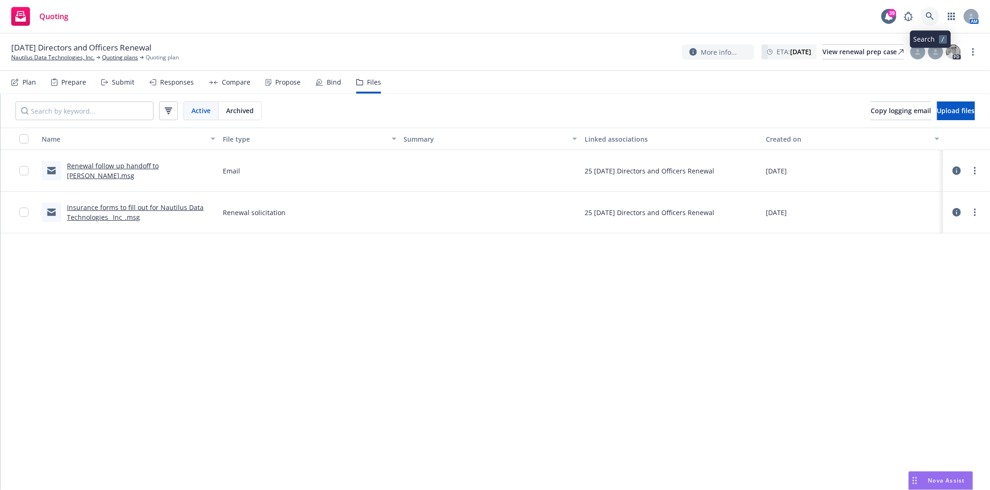
click at [932, 18] on icon at bounding box center [929, 16] width 8 height 8
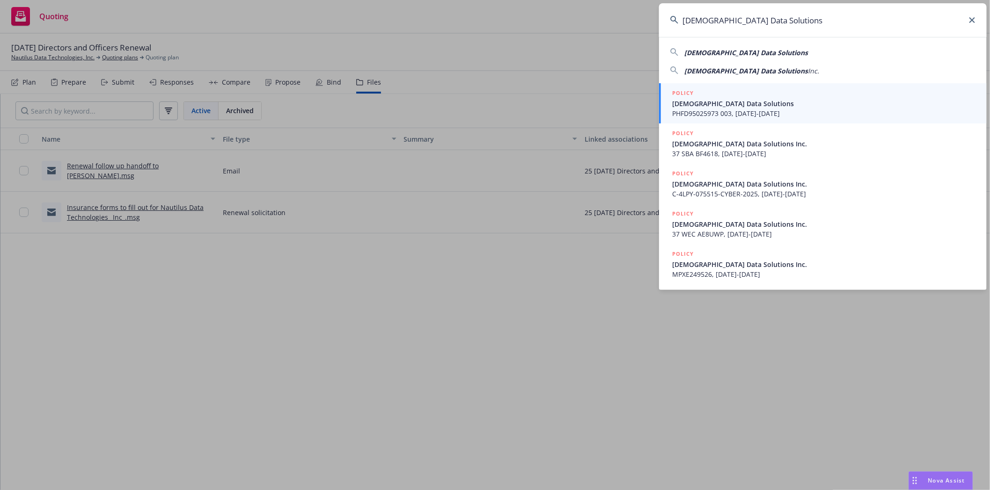
type input "[DEMOGRAPHIC_DATA] Data Solutions"
click at [689, 106] on span "[DEMOGRAPHIC_DATA] Data Solutions" at bounding box center [823, 104] width 303 height 10
